Goal: Task Accomplishment & Management: Manage account settings

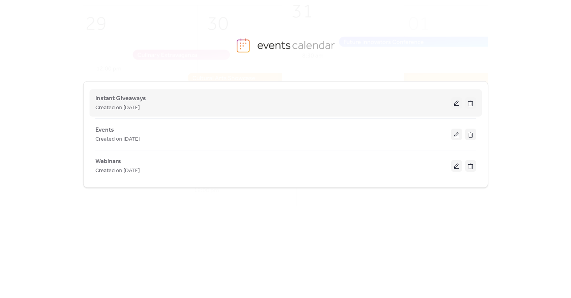
click at [458, 103] on button at bounding box center [456, 103] width 11 height 12
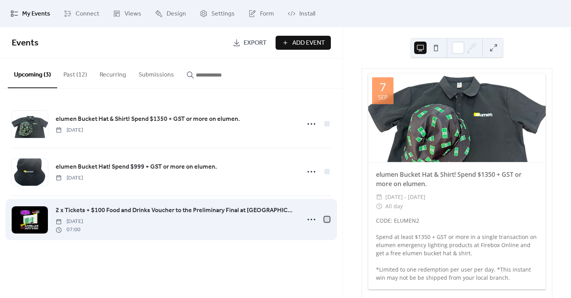
click at [327, 220] on div at bounding box center [326, 219] width 5 height 5
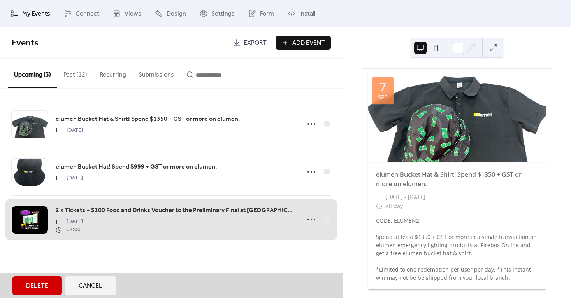
click at [44, 287] on span "Delete" at bounding box center [37, 286] width 22 height 9
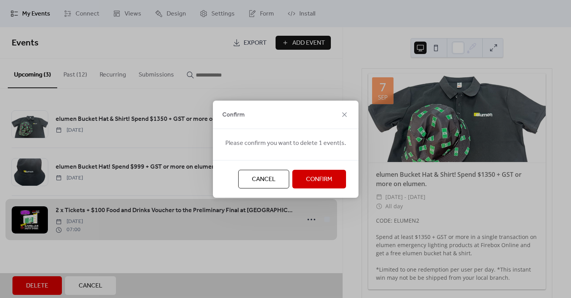
click at [326, 181] on span "Confirm" at bounding box center [319, 179] width 26 height 9
